Goal: Communication & Community: Answer question/provide support

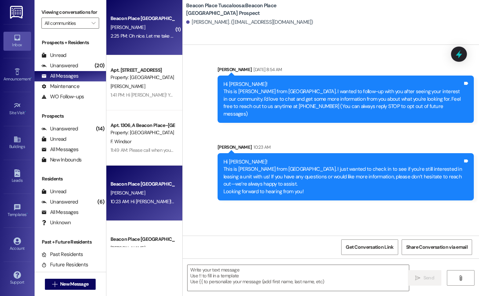
click at [144, 48] on div "Beacon Place Tuscaloosa Prospect T. Carter 2:25 PM: Oh nice. Let me take a look…" at bounding box center [144, 27] width 76 height 55
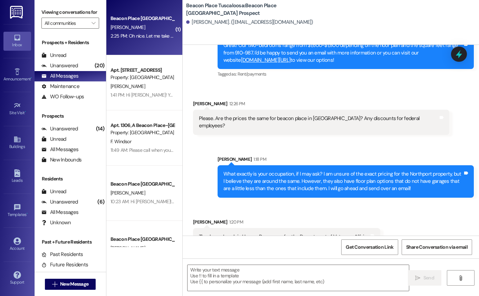
scroll to position [436, 0]
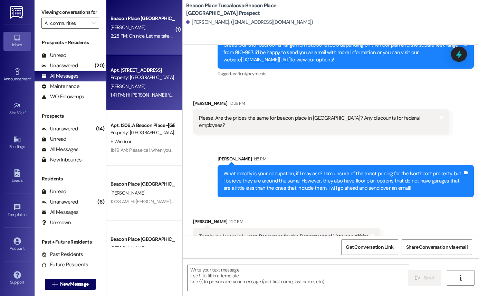
click at [150, 87] on div "[PERSON_NAME]" at bounding box center [142, 86] width 65 height 9
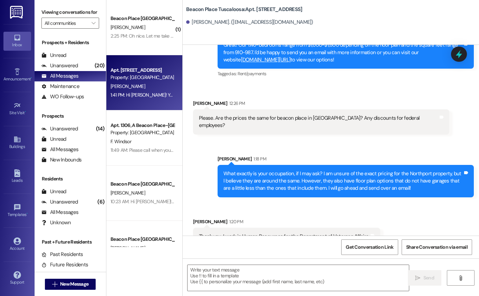
scroll to position [2175, 0]
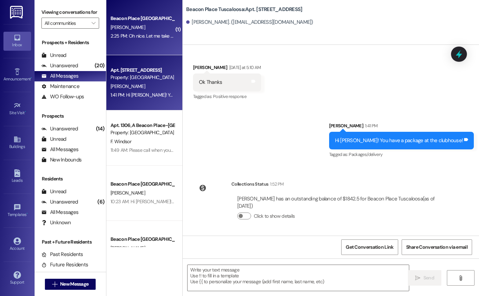
click at [152, 51] on div "Beacon Place Tuscaloosa Prospect T. Carter 2:25 PM: Oh nice. Let me take a look…" at bounding box center [144, 27] width 76 height 55
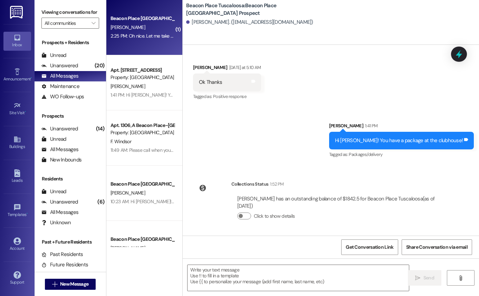
scroll to position [572, 0]
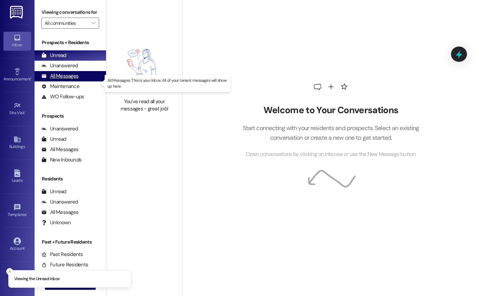
click at [69, 80] on div "All Messages" at bounding box center [59, 76] width 37 height 7
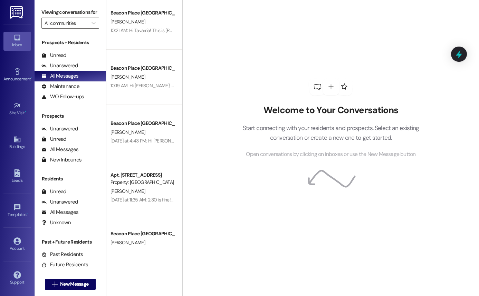
scroll to position [284, 0]
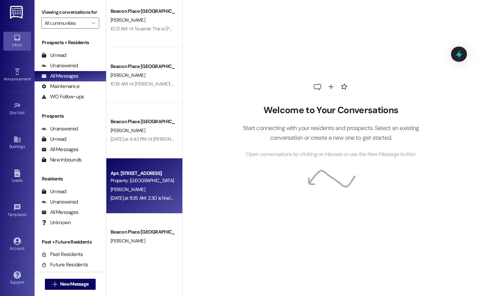
click at [144, 169] on div "Apt. [STREET_ADDRESS] Property: [GEOGRAPHIC_DATA] [GEOGRAPHIC_DATA] [PERSON_NAM…" at bounding box center [144, 185] width 76 height 55
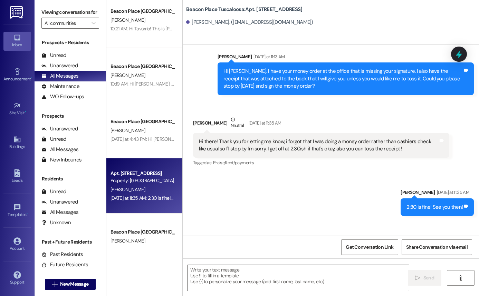
scroll to position [1662, 0]
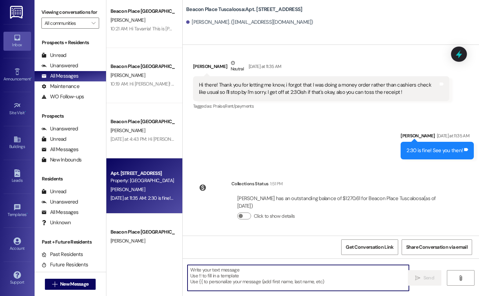
click at [286, 281] on textarea at bounding box center [298, 278] width 221 height 26
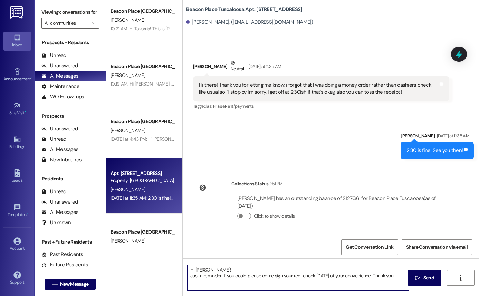
type textarea "Hi [PERSON_NAME]! Just a reminder, if you could please come sign your rent chec…"
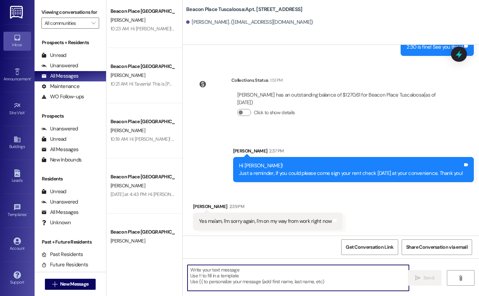
scroll to position [1766, 0]
